Goal: Task Accomplishment & Management: Manage account settings

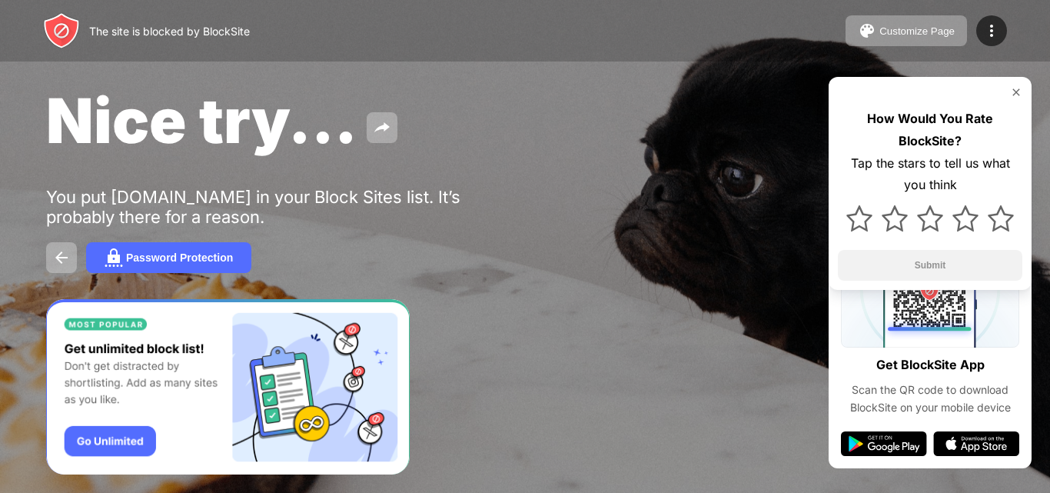
click at [0, 301] on div "Nice try... You put youtube.com in your Block Sites list. It’s probably there f…" at bounding box center [525, 178] width 1050 height 356
click at [994, 21] on div at bounding box center [991, 30] width 31 height 31
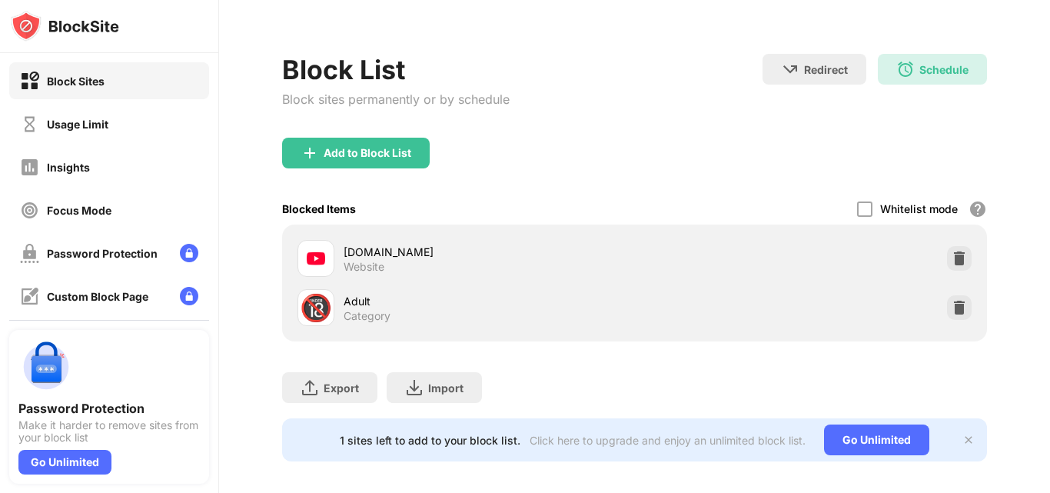
scroll to position [60, 0]
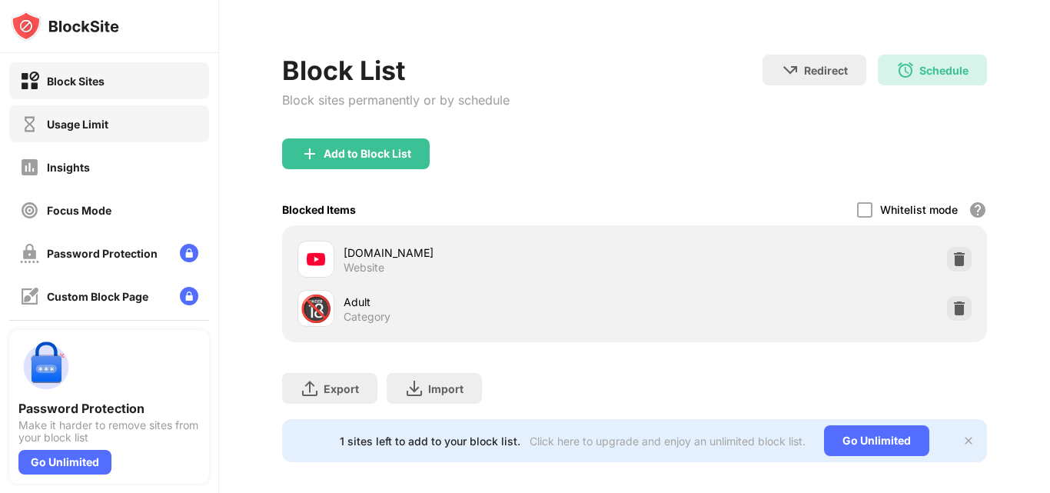
click at [151, 128] on div "Usage Limit" at bounding box center [109, 123] width 200 height 37
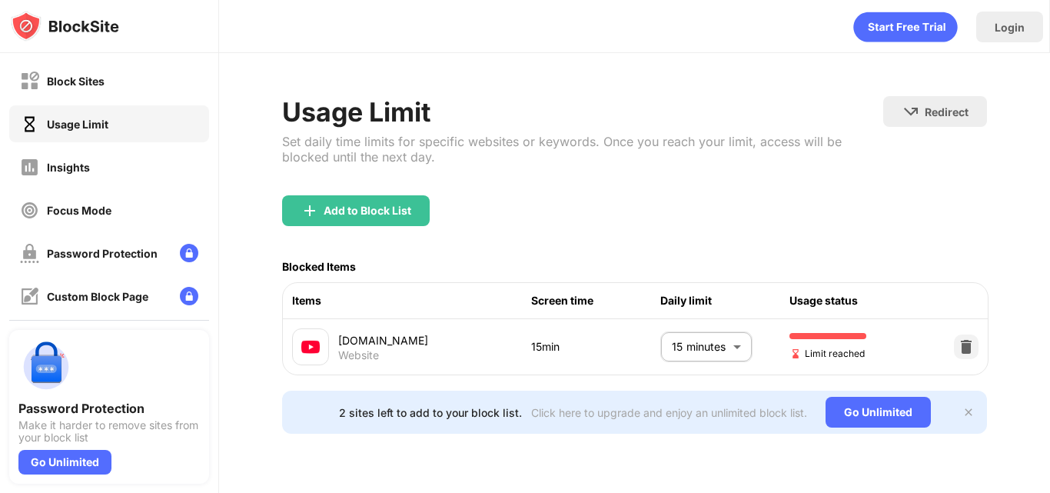
scroll to position [2, 0]
click at [726, 341] on body "Block Sites Usage Limit Insights Focus Mode Password Protection Custom Block Pa…" at bounding box center [525, 246] width 1050 height 493
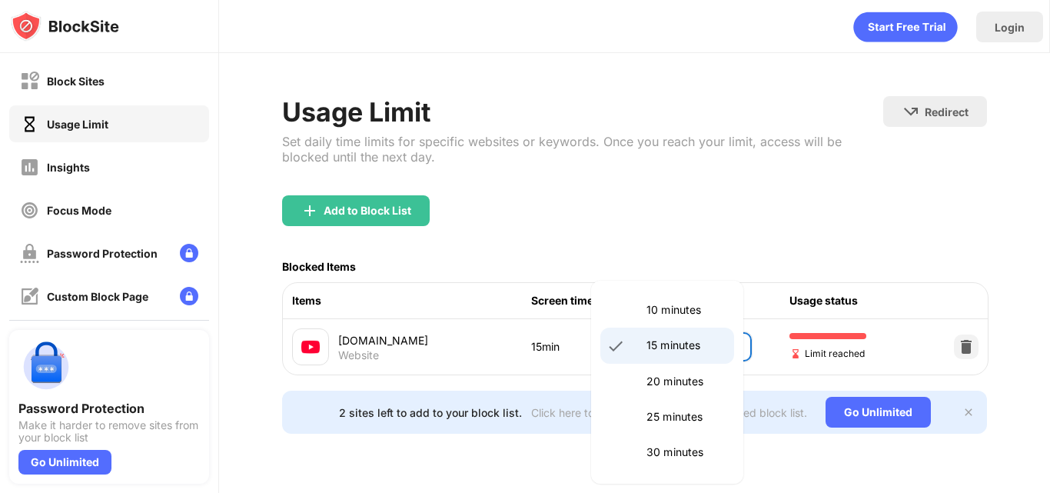
scroll to position [112, 0]
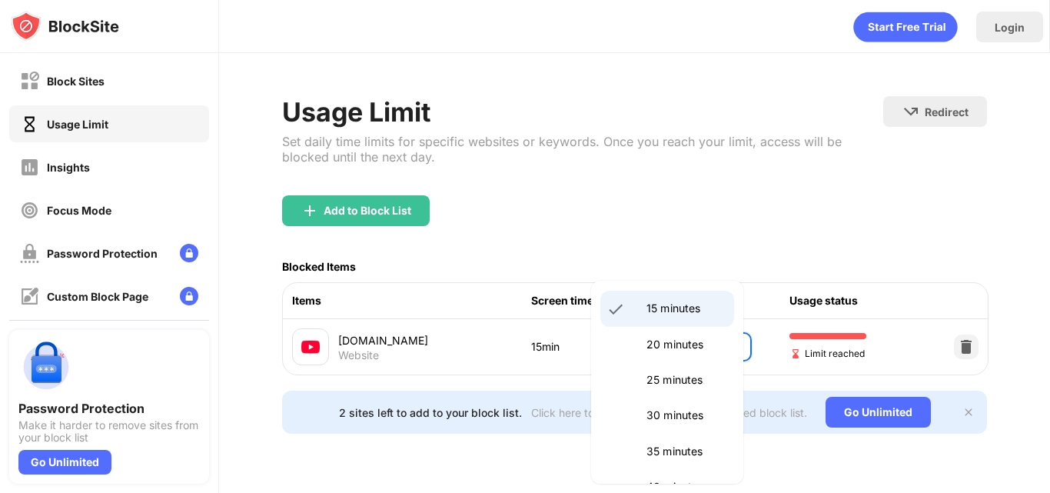
click at [694, 380] on p "25 minutes" at bounding box center [685, 379] width 78 height 17
type input "**"
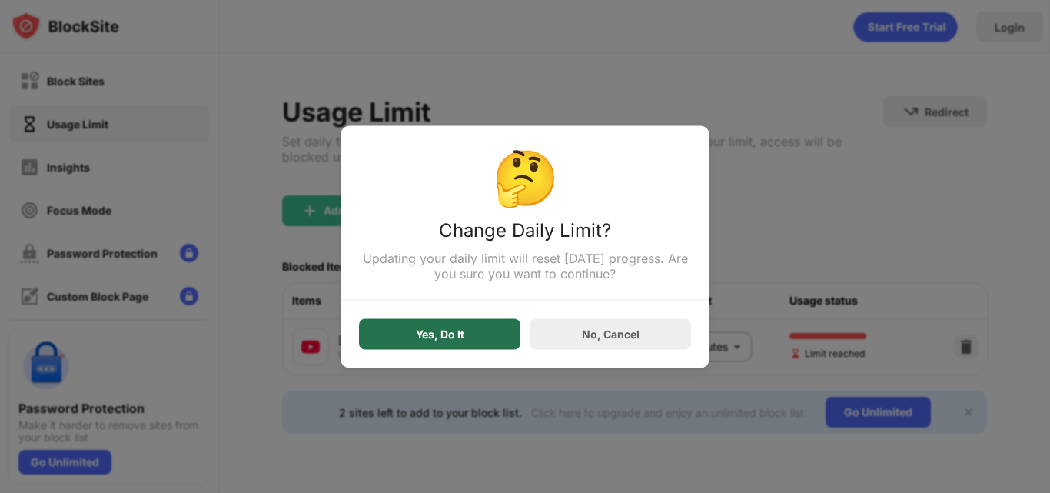
click at [470, 331] on div "Yes, Do It" at bounding box center [439, 333] width 161 height 31
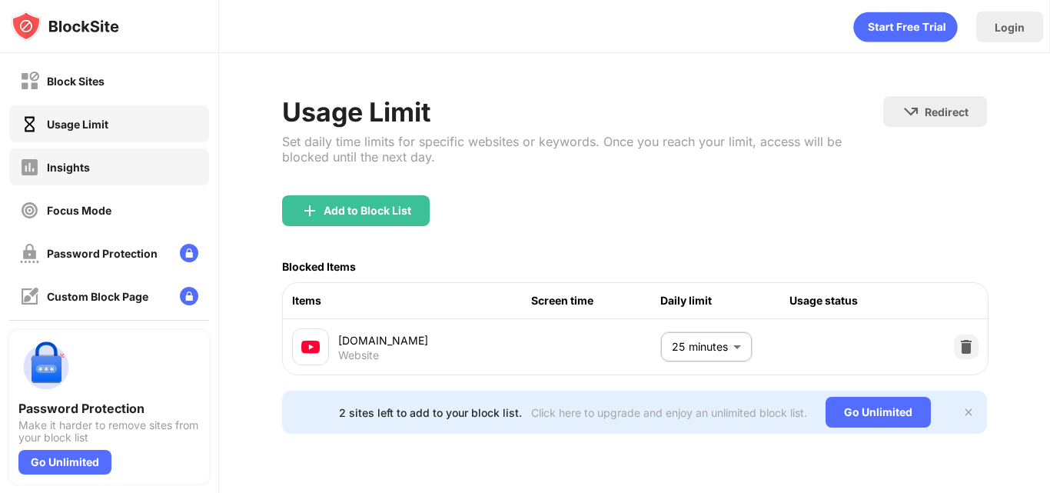
click at [163, 178] on div "Insights" at bounding box center [109, 166] width 200 height 37
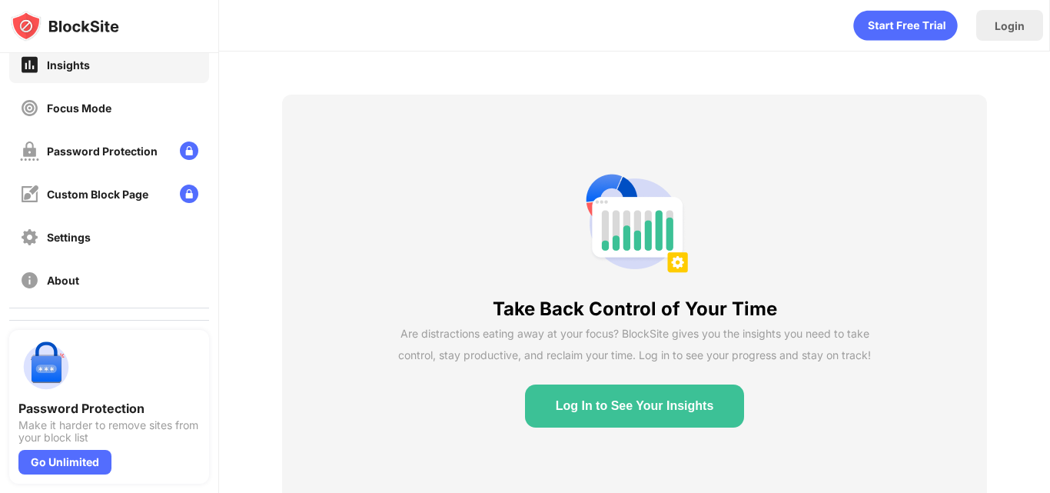
scroll to position [107, 0]
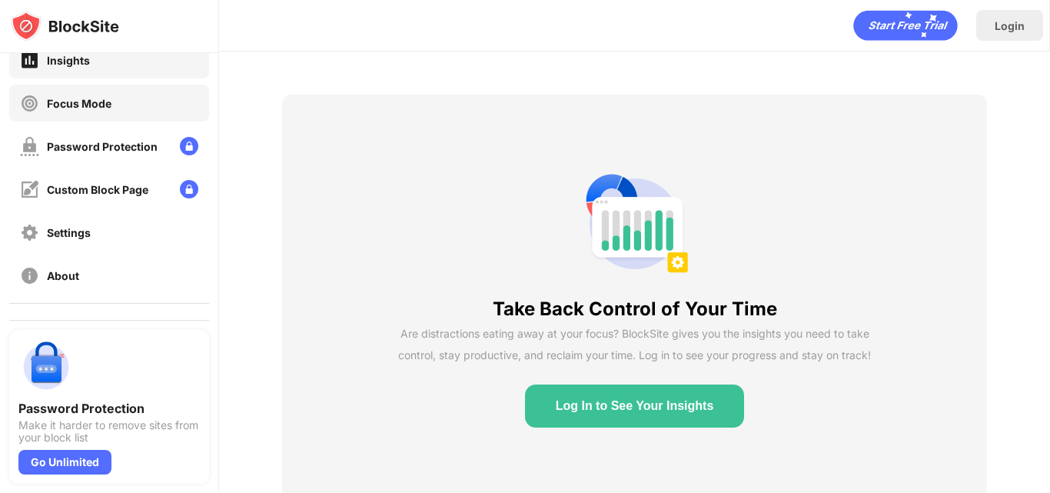
click at [167, 96] on div "Focus Mode" at bounding box center [109, 103] width 200 height 37
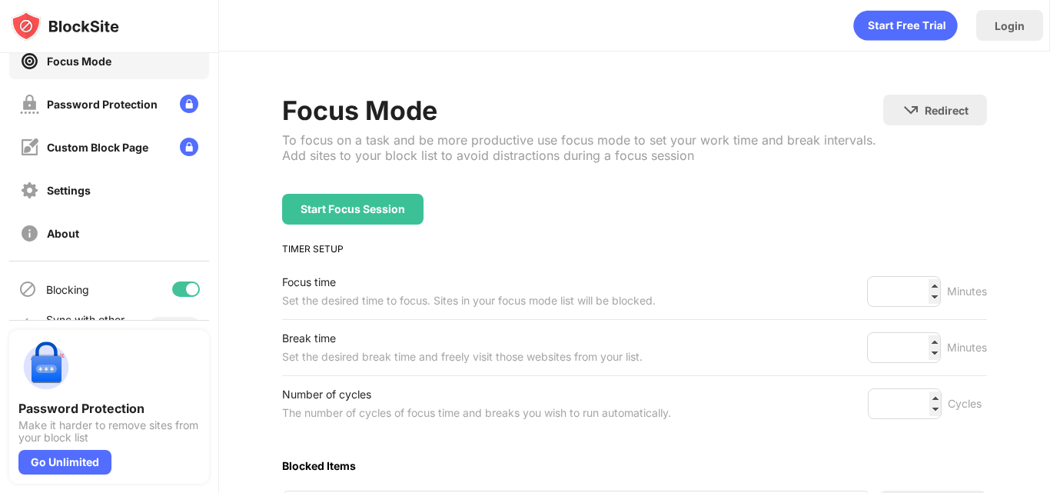
scroll to position [183, 0]
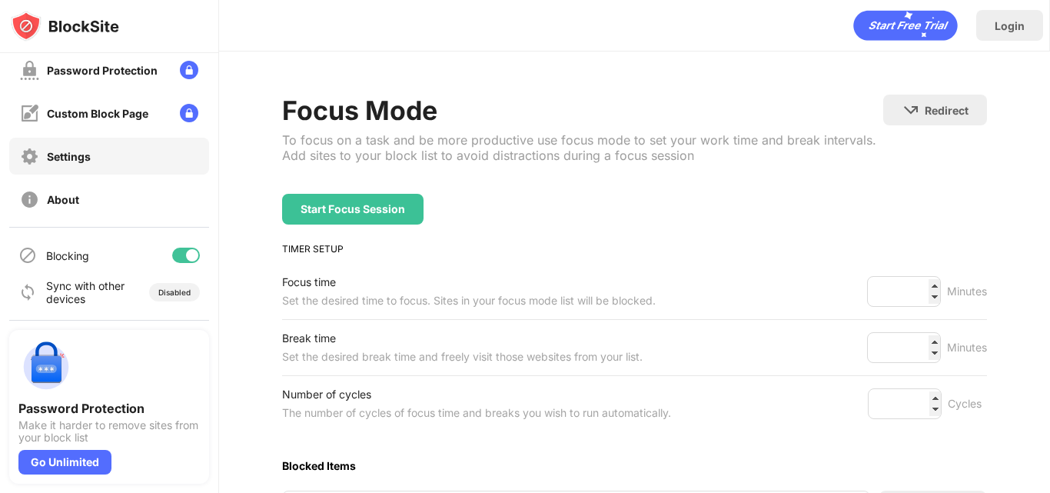
click at [125, 157] on div "Settings" at bounding box center [109, 156] width 200 height 37
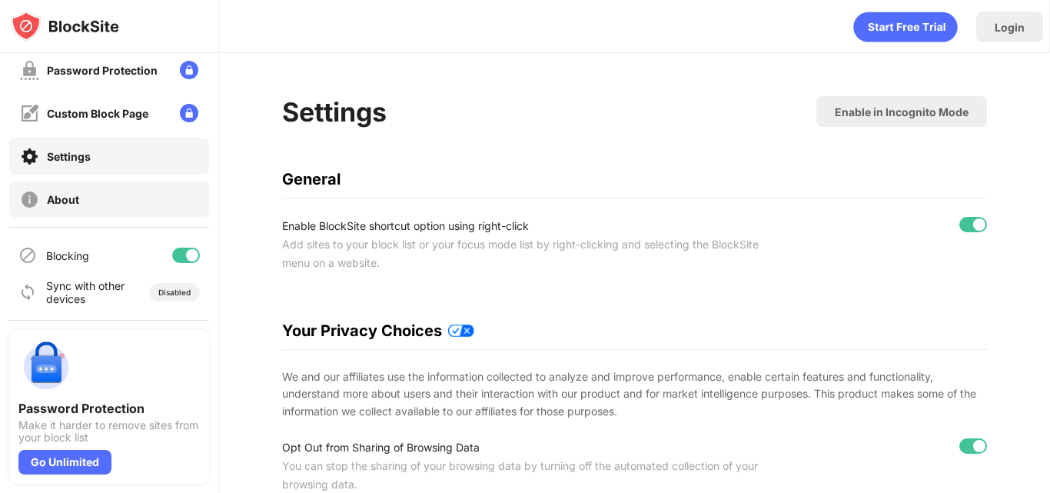
click at [161, 203] on div "About" at bounding box center [109, 199] width 200 height 37
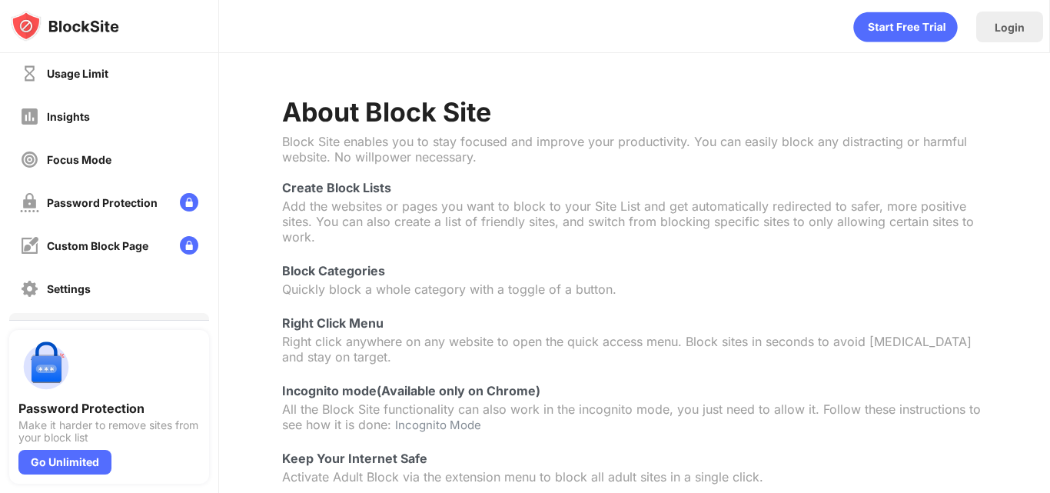
scroll to position [26, 0]
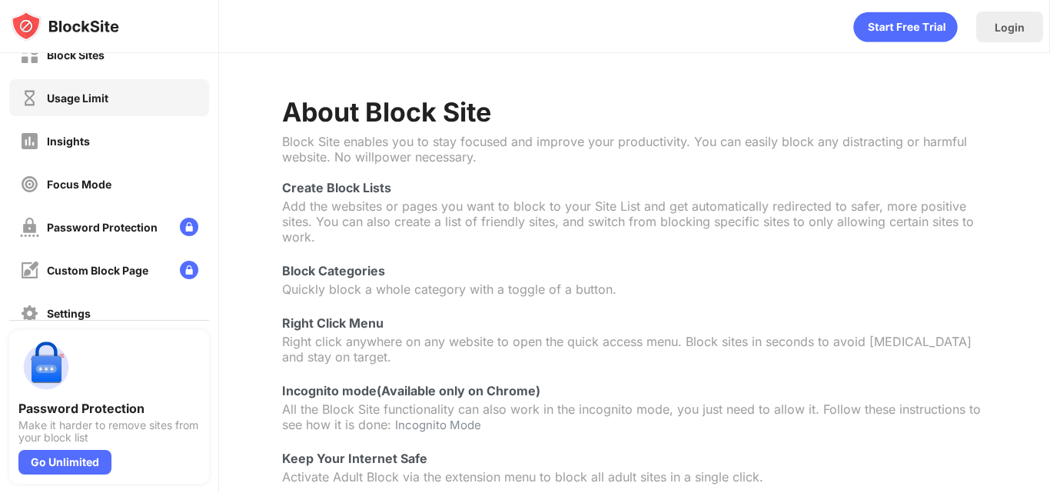
click at [178, 101] on div "Usage Limit" at bounding box center [109, 97] width 200 height 37
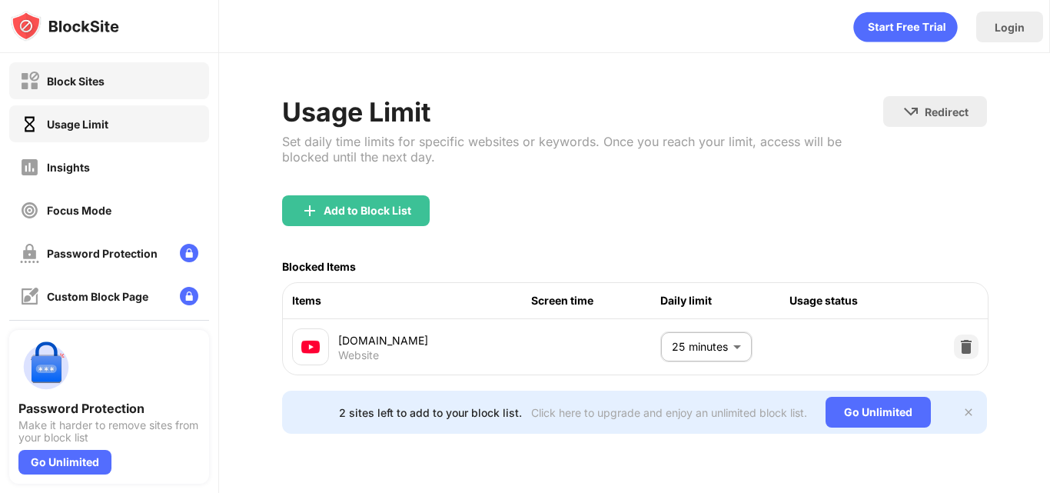
click at [135, 93] on div "Block Sites" at bounding box center [109, 80] width 200 height 37
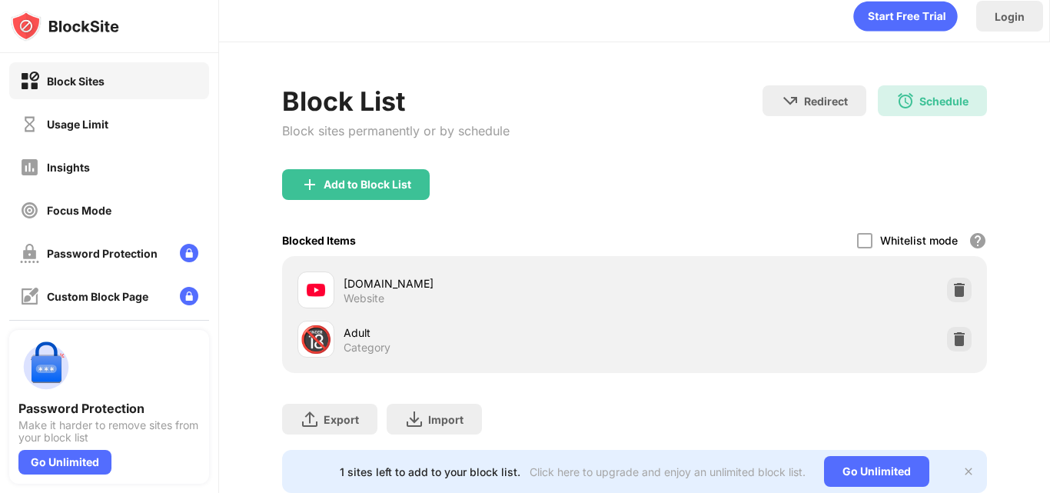
scroll to position [65, 0]
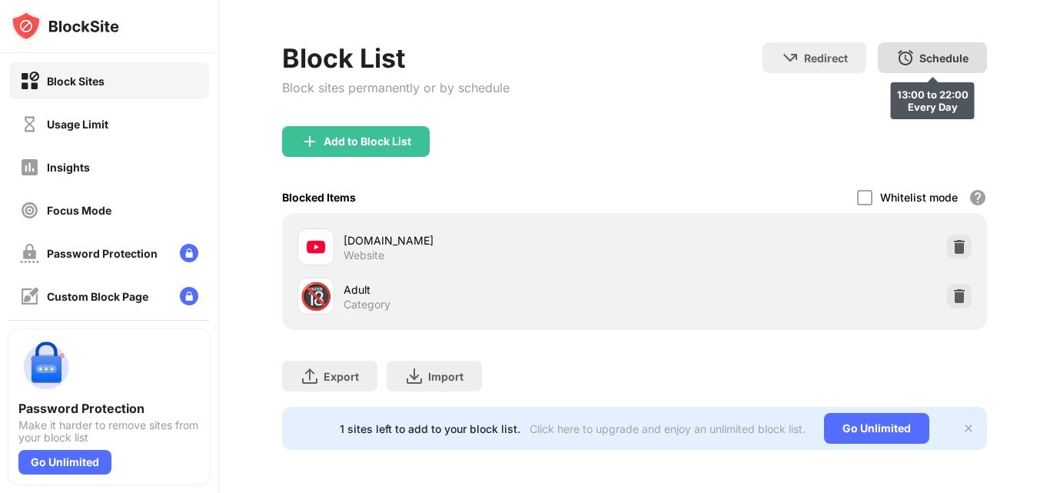
click at [919, 52] on div "Schedule" at bounding box center [943, 58] width 49 height 13
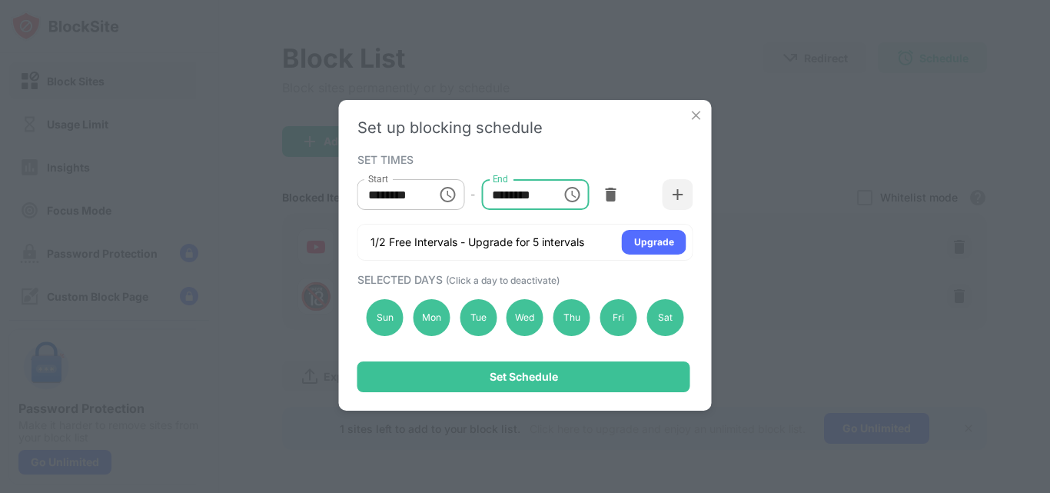
click at [518, 198] on input "********" at bounding box center [515, 194] width 69 height 31
click at [537, 188] on input "********" at bounding box center [515, 194] width 69 height 31
click at [569, 196] on icon "Choose time, selected time is 10:00 PM" at bounding box center [572, 194] width 18 height 18
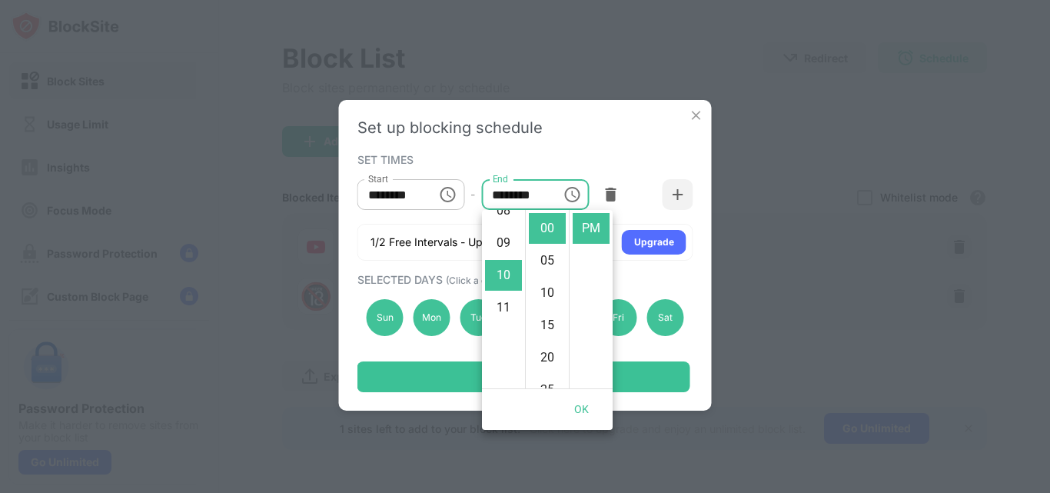
scroll to position [261, 0]
click at [512, 224] on li "08" at bounding box center [503, 225] width 37 height 31
type input "********"
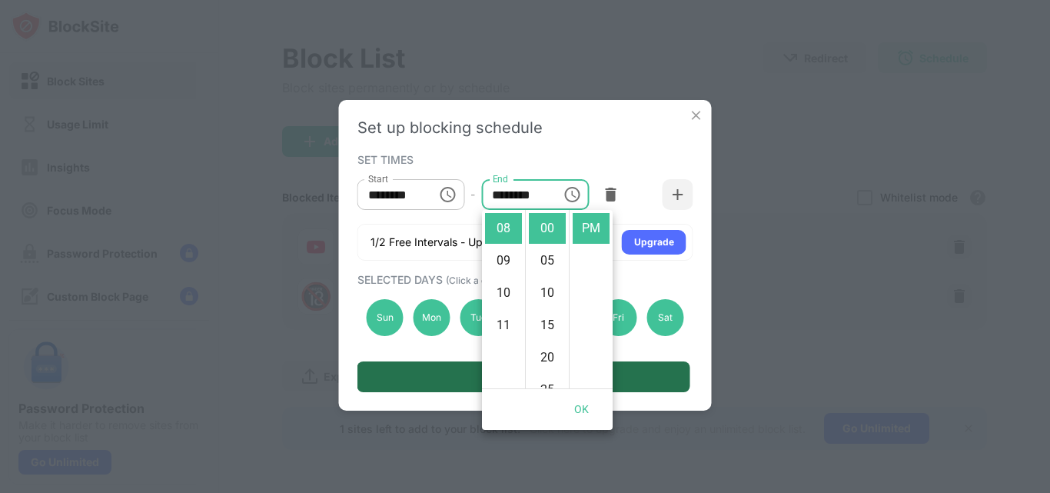
click at [637, 382] on div "Set Schedule" at bounding box center [523, 376] width 333 height 31
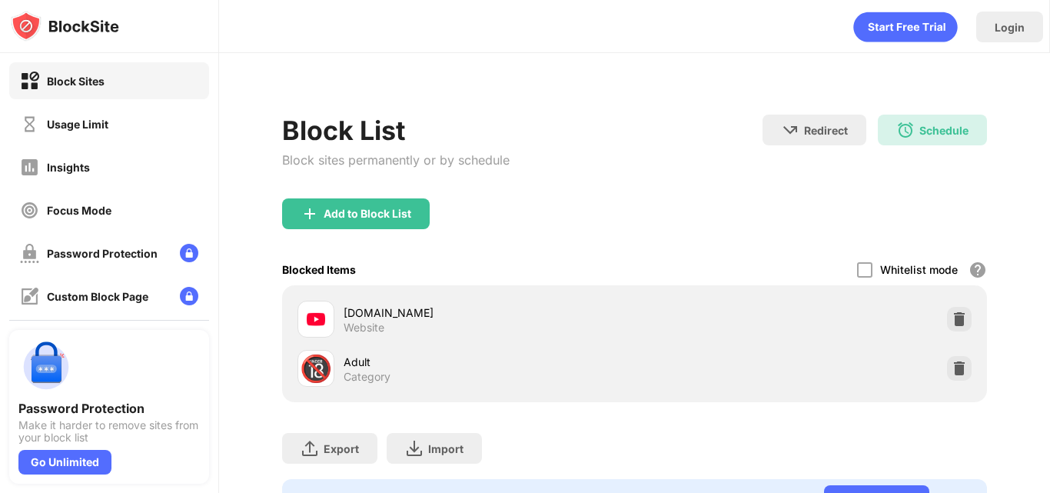
scroll to position [65, 0]
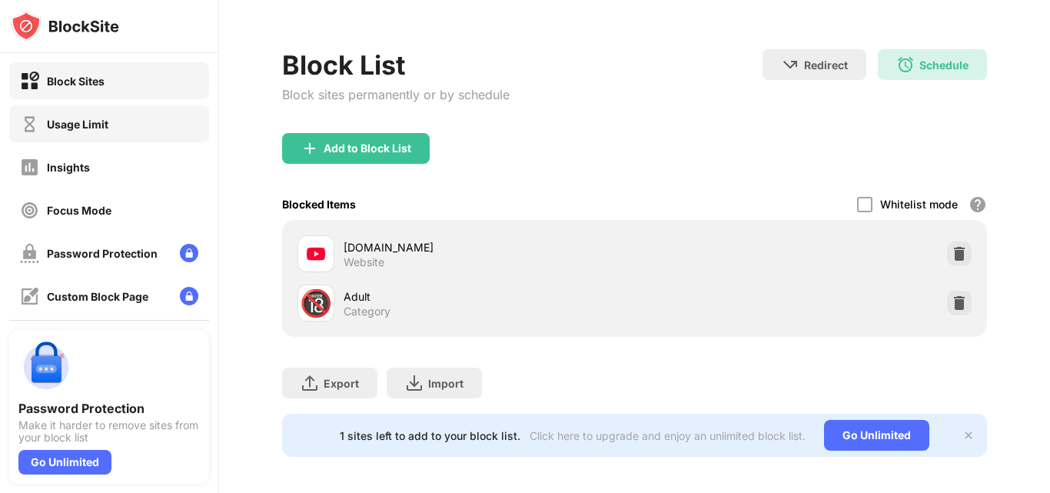
click at [143, 128] on div "Usage Limit" at bounding box center [109, 123] width 200 height 37
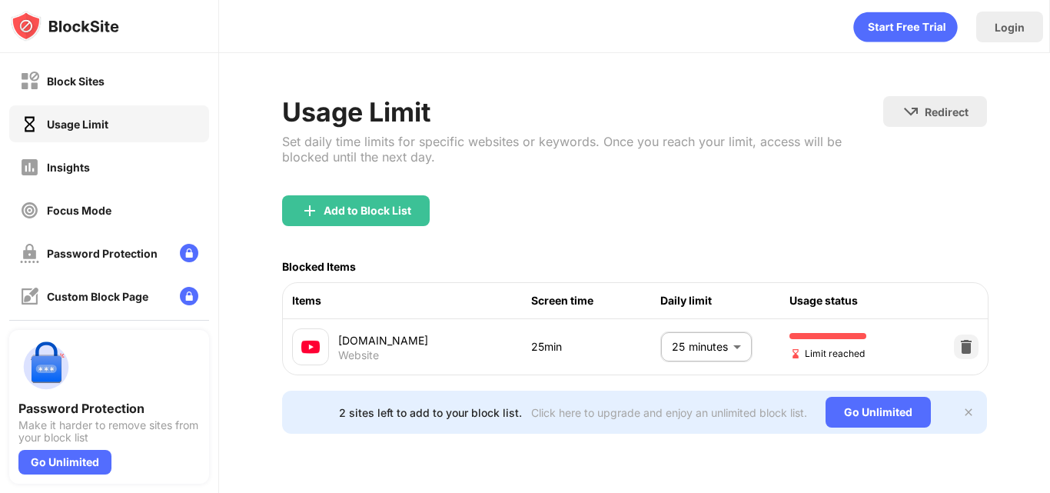
scroll to position [2, 0]
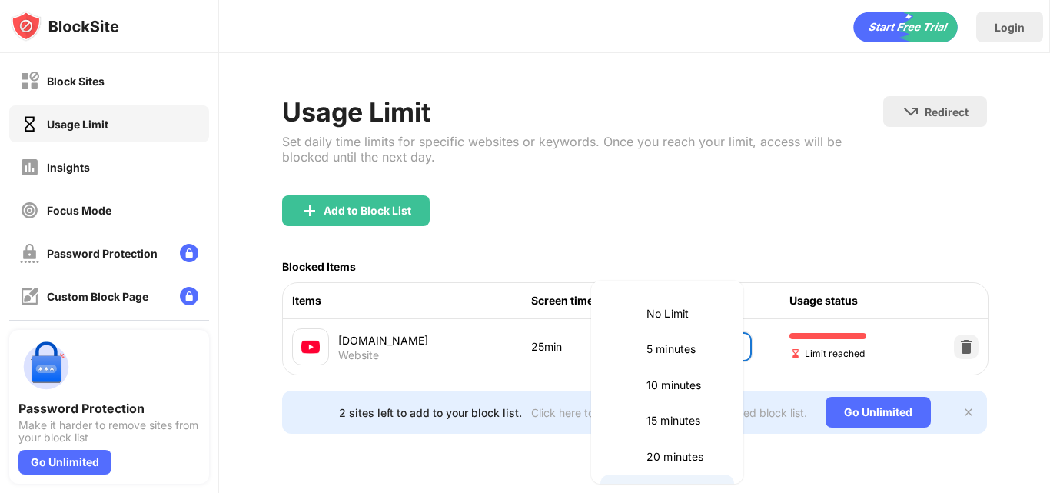
click at [712, 351] on body "Block Sites Usage Limit Insights Focus Mode Password Protection Custom Block Pa…" at bounding box center [525, 246] width 1050 height 493
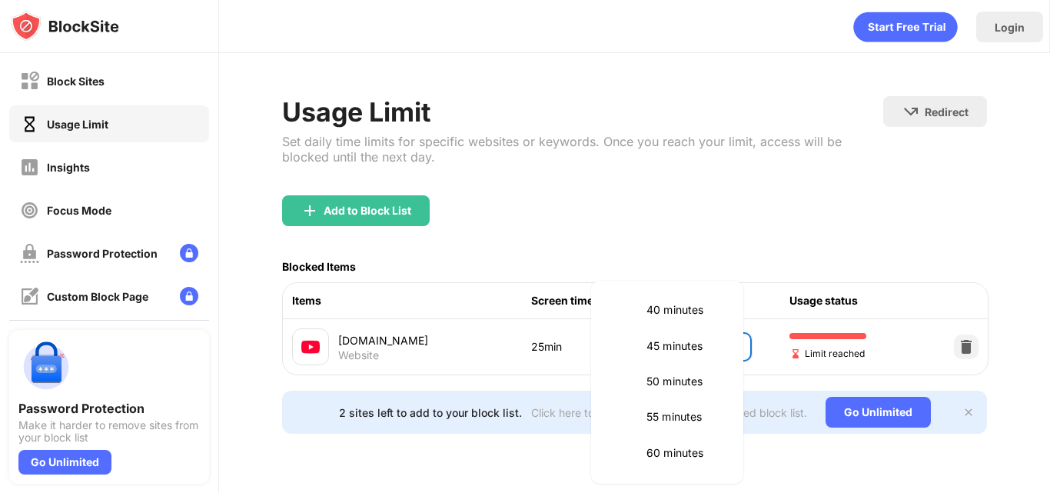
scroll to position [204, 0]
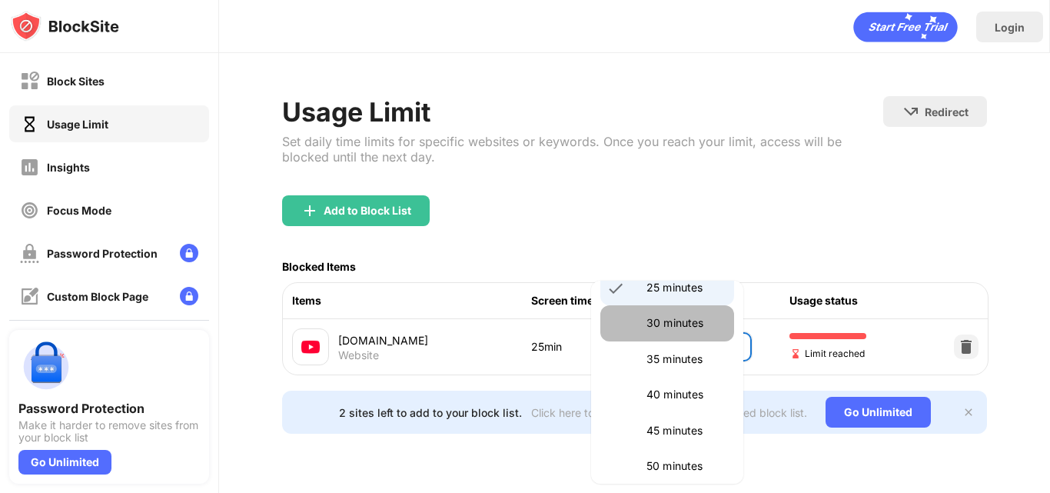
click at [690, 322] on p "30 minutes" at bounding box center [685, 322] width 78 height 17
type input "**"
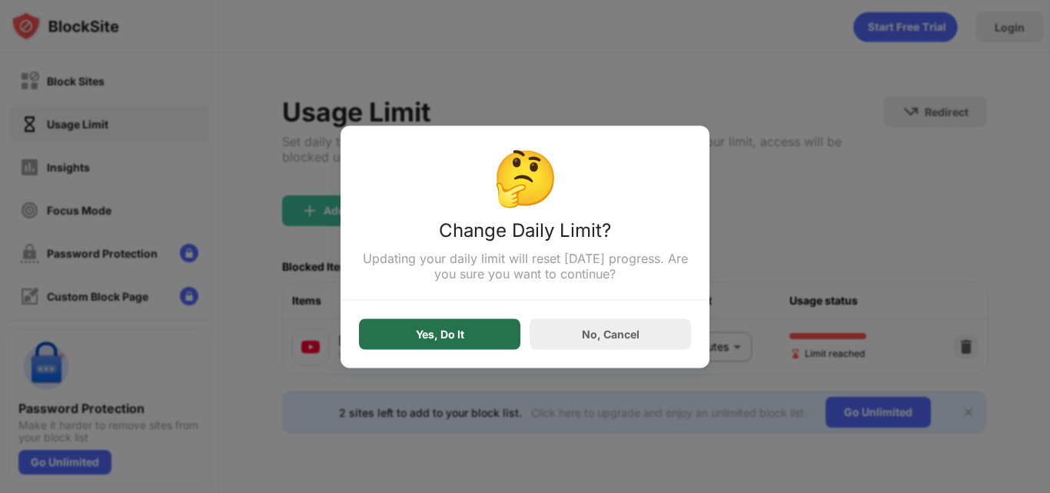
click at [405, 329] on div "Yes, Do It" at bounding box center [439, 333] width 161 height 31
